Goal: Transaction & Acquisition: Purchase product/service

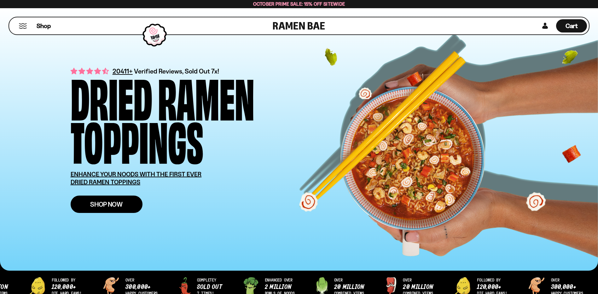
click at [110, 203] on span "Shop Now" at bounding box center [106, 204] width 32 height 7
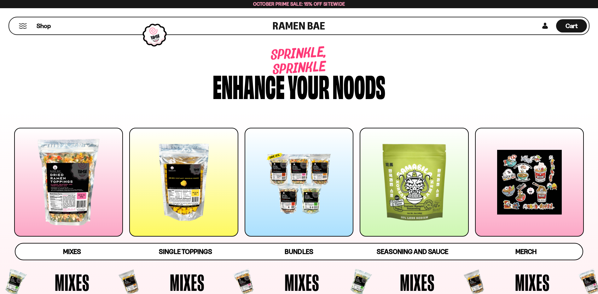
click at [184, 209] on div at bounding box center [183, 182] width 109 height 109
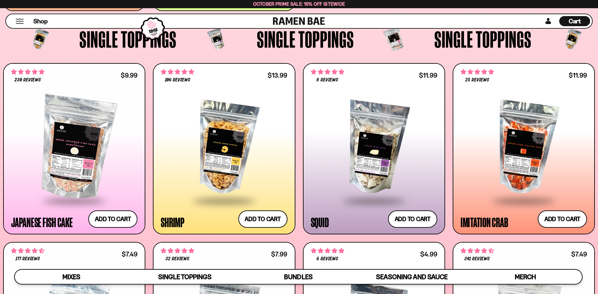
scroll to position [639, 0]
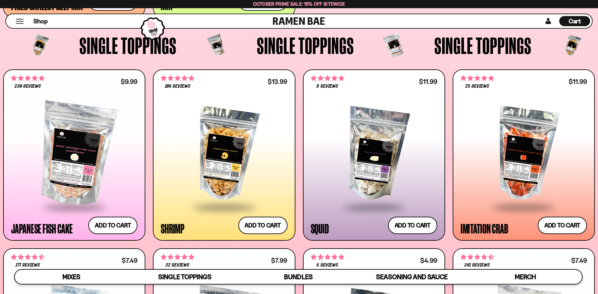
click at [227, 178] on div at bounding box center [224, 154] width 126 height 104
